Goal: Task Accomplishment & Management: Use online tool/utility

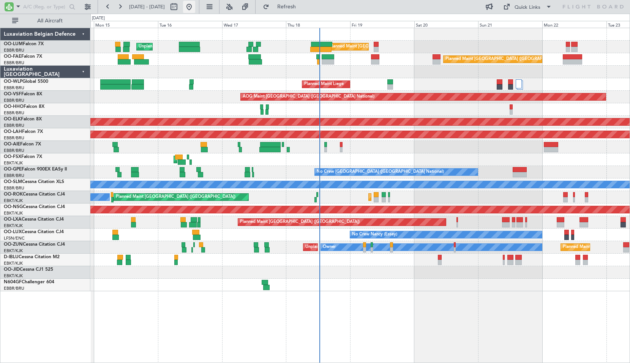
click at [195, 9] on button at bounding box center [189, 7] width 12 height 12
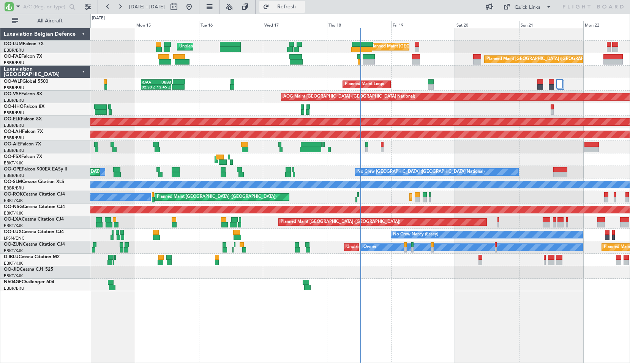
click at [303, 6] on span "Refresh" at bounding box center [287, 6] width 32 height 5
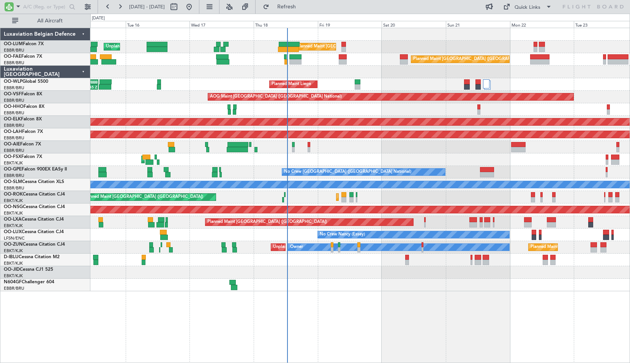
click at [401, 84] on div "Unplanned Maint [GEOGRAPHIC_DATA] ([GEOGRAPHIC_DATA] National) Planned Maint [G…" at bounding box center [360, 159] width 540 height 263
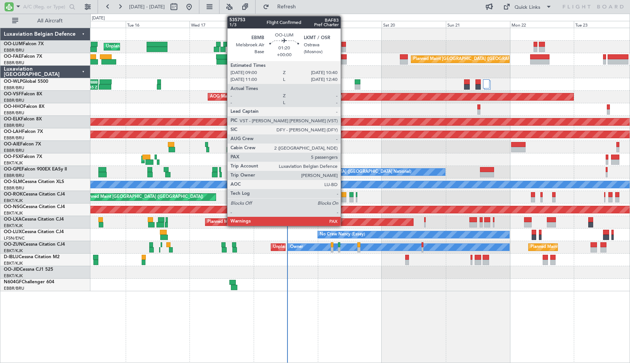
click at [344, 47] on div at bounding box center [344, 49] width 5 height 5
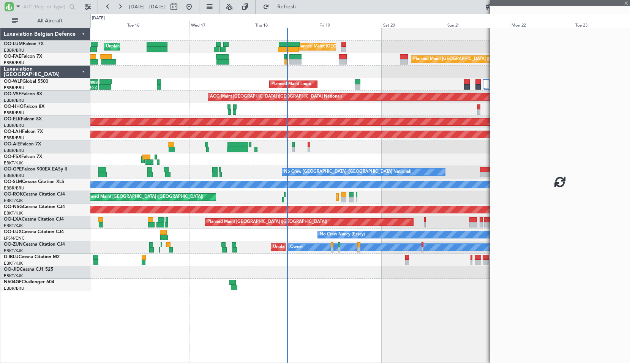
click at [366, 56] on div "Planned Maint [GEOGRAPHIC_DATA] ([GEOGRAPHIC_DATA] National)" at bounding box center [360, 59] width 540 height 13
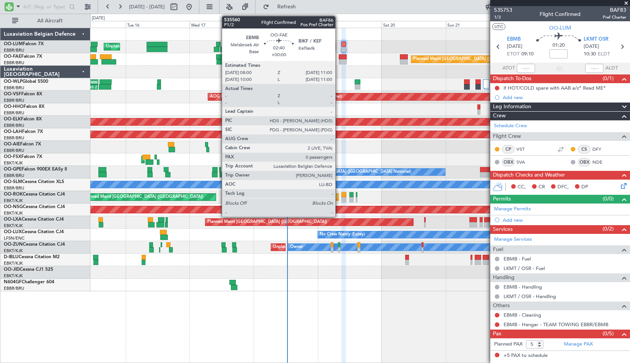
click at [339, 63] on div at bounding box center [343, 61] width 8 height 5
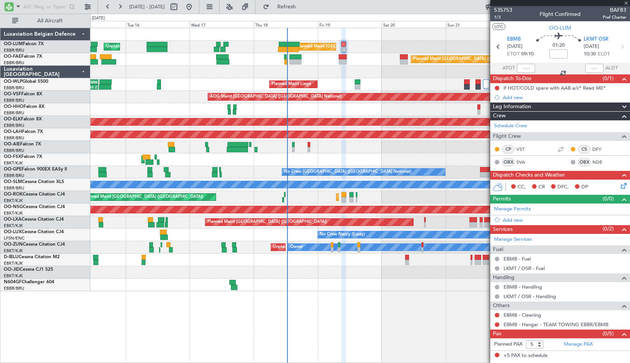
click at [362, 61] on div "Planned Maint [GEOGRAPHIC_DATA] ([GEOGRAPHIC_DATA] National)" at bounding box center [360, 59] width 540 height 13
type input "0"
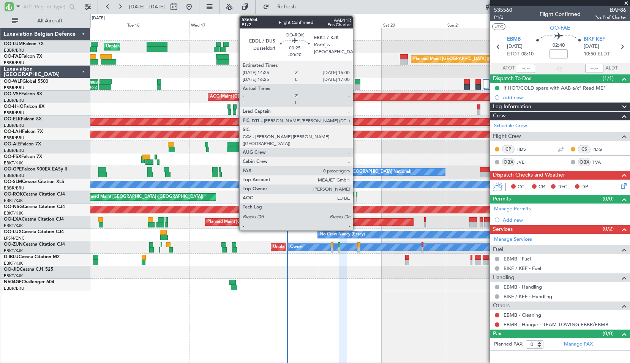
click at [356, 200] on div at bounding box center [357, 199] width 2 height 5
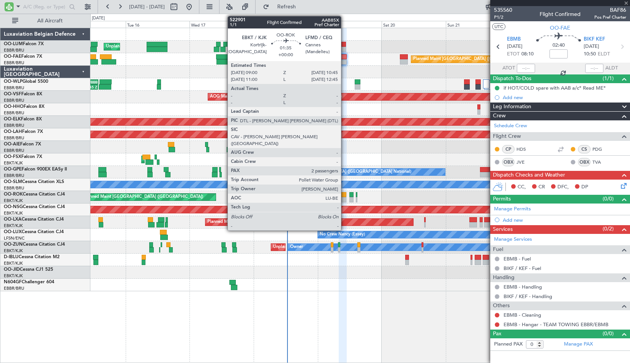
type input "-00:20"
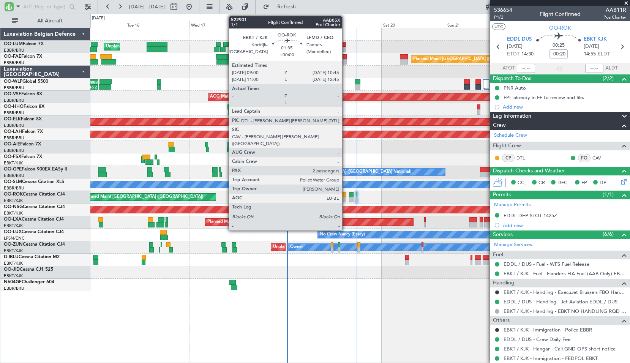
click at [346, 194] on div at bounding box center [344, 194] width 5 height 5
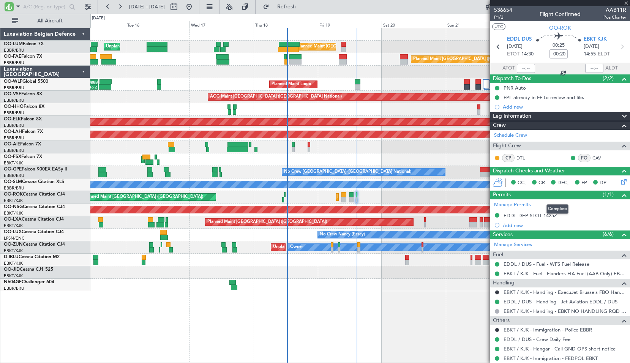
type input "2"
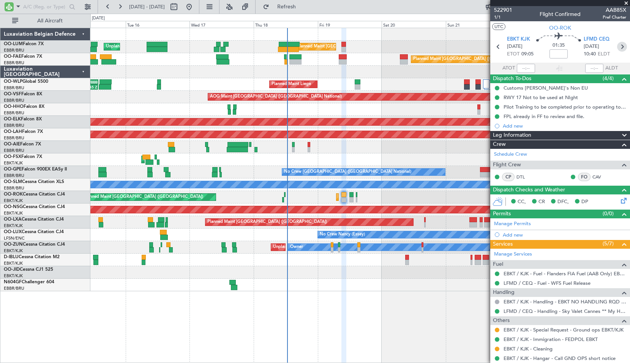
click at [617, 44] on icon at bounding box center [622, 47] width 10 height 10
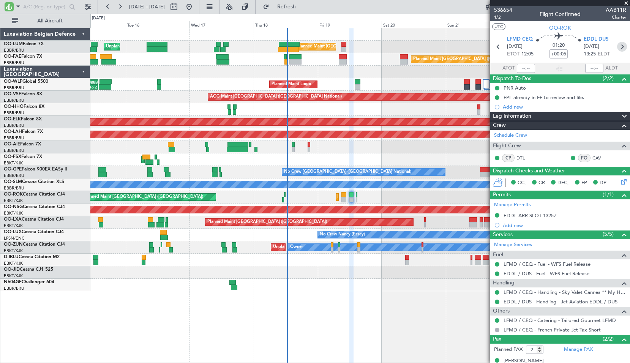
click at [622, 46] on icon at bounding box center [622, 47] width 10 height 10
type input "-00:20"
type input "0"
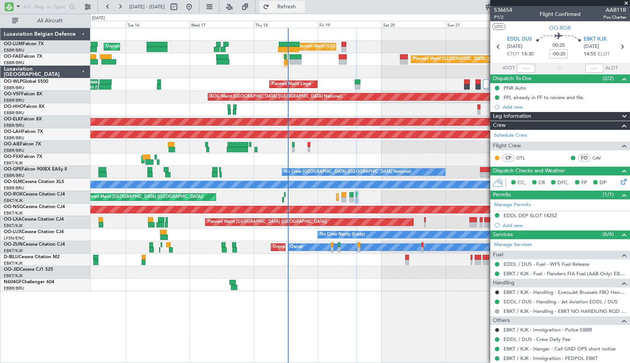
click at [297, 6] on span "Refresh" at bounding box center [287, 6] width 32 height 5
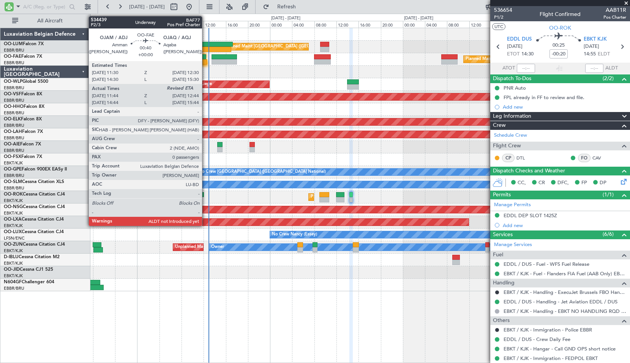
click at [206, 59] on div at bounding box center [204, 56] width 6 height 5
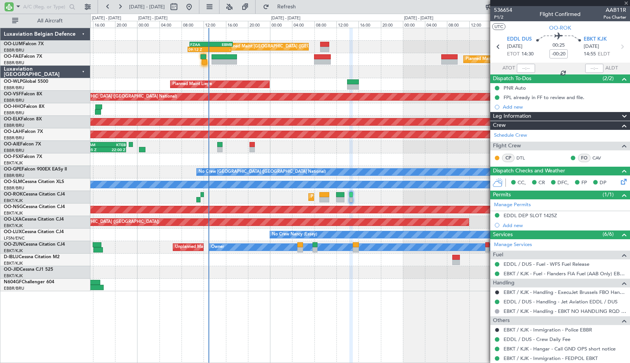
click at [320, 62] on div at bounding box center [322, 61] width 17 height 5
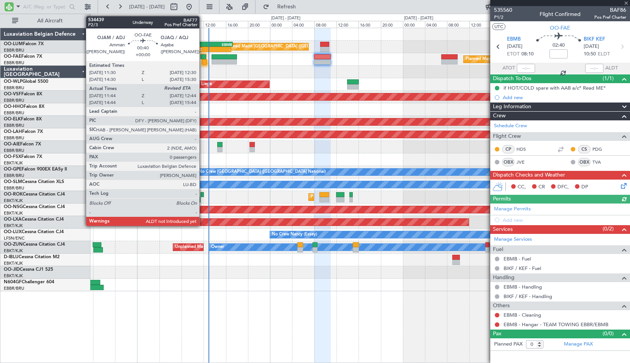
click at [203, 63] on div at bounding box center [205, 61] width 6 height 5
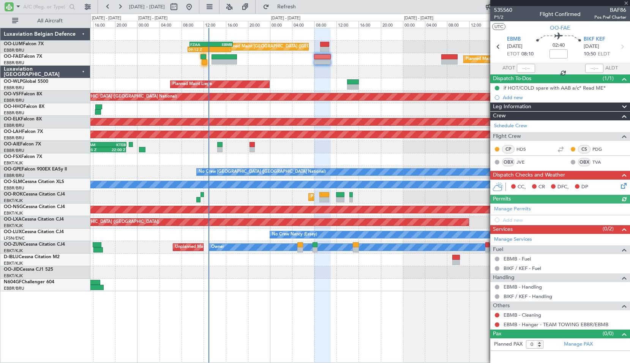
type input "11:54"
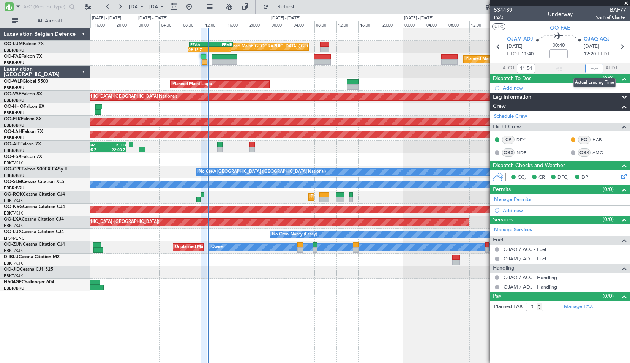
click at [595, 68] on input "text" at bounding box center [595, 68] width 18 height 9
type input "12:38"
click at [295, 9] on span "Refresh" at bounding box center [287, 6] width 32 height 5
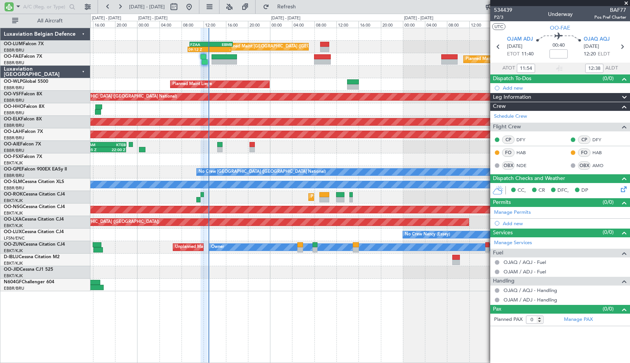
click at [625, 3] on span at bounding box center [627, 3] width 8 height 7
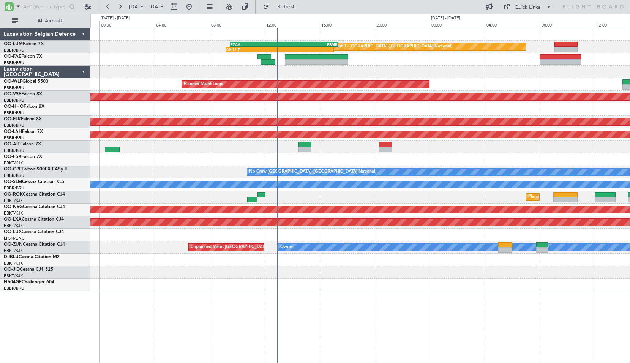
click at [334, 163] on div at bounding box center [360, 160] width 540 height 13
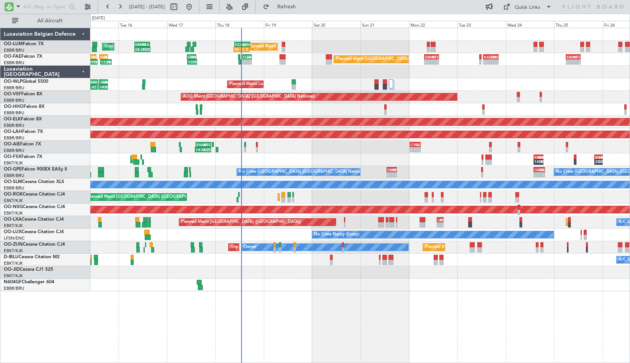
click at [335, 304] on div "Planned Maint [GEOGRAPHIC_DATA] ([GEOGRAPHIC_DATA] National) 09:12 Z - FZAA 09:…" at bounding box center [360, 196] width 540 height 336
click at [305, 4] on button "Refresh" at bounding box center [283, 7] width 46 height 12
click at [453, 51] on div "Planned Maint [GEOGRAPHIC_DATA] ([GEOGRAPHIC_DATA] National) Unplanned Maint [G…" at bounding box center [360, 47] width 540 height 13
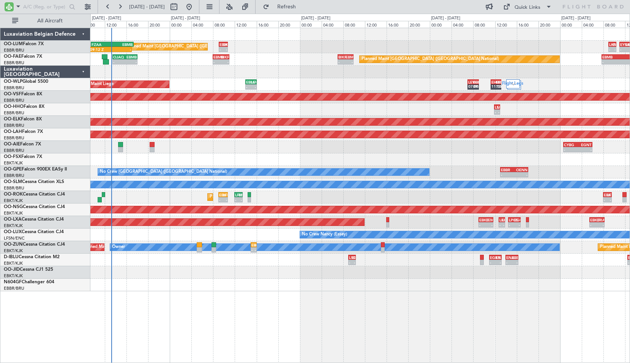
click at [313, 300] on div "Planned Maint [GEOGRAPHIC_DATA] ([GEOGRAPHIC_DATA] National) 09:12 Z - FZAA 09:…" at bounding box center [360, 196] width 540 height 336
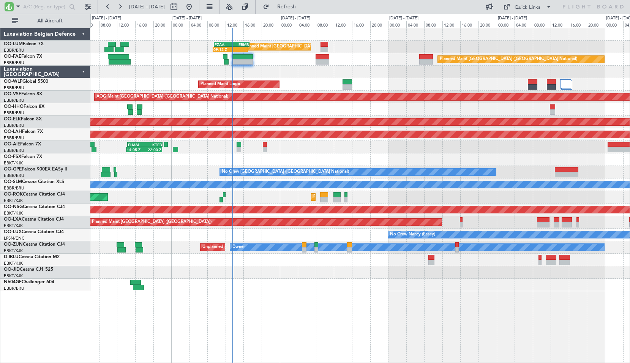
click at [294, 75] on div at bounding box center [360, 72] width 540 height 13
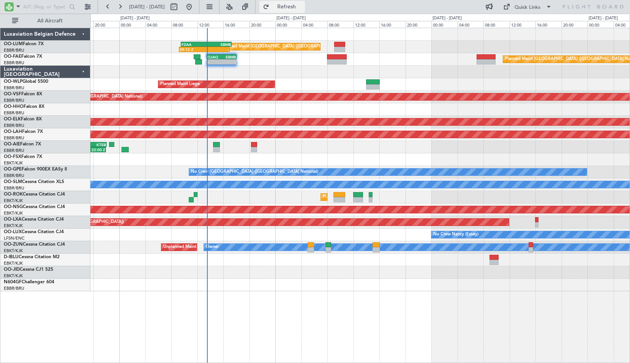
click at [305, 10] on button "Refresh" at bounding box center [283, 7] width 46 height 12
click at [296, 318] on div "Planned Maint [GEOGRAPHIC_DATA] ([GEOGRAPHIC_DATA] National) 09:12 Z - FZAA 09:…" at bounding box center [360, 196] width 540 height 336
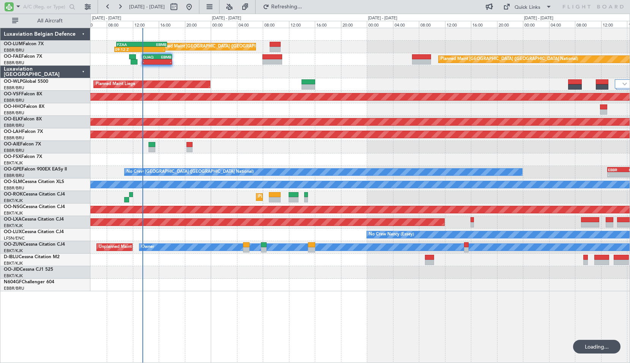
click at [283, 317] on div "Planned Maint [GEOGRAPHIC_DATA] ([GEOGRAPHIC_DATA] National) 09:12 Z - FZAA 09:…" at bounding box center [360, 196] width 540 height 336
